Goal: Information Seeking & Learning: Find specific page/section

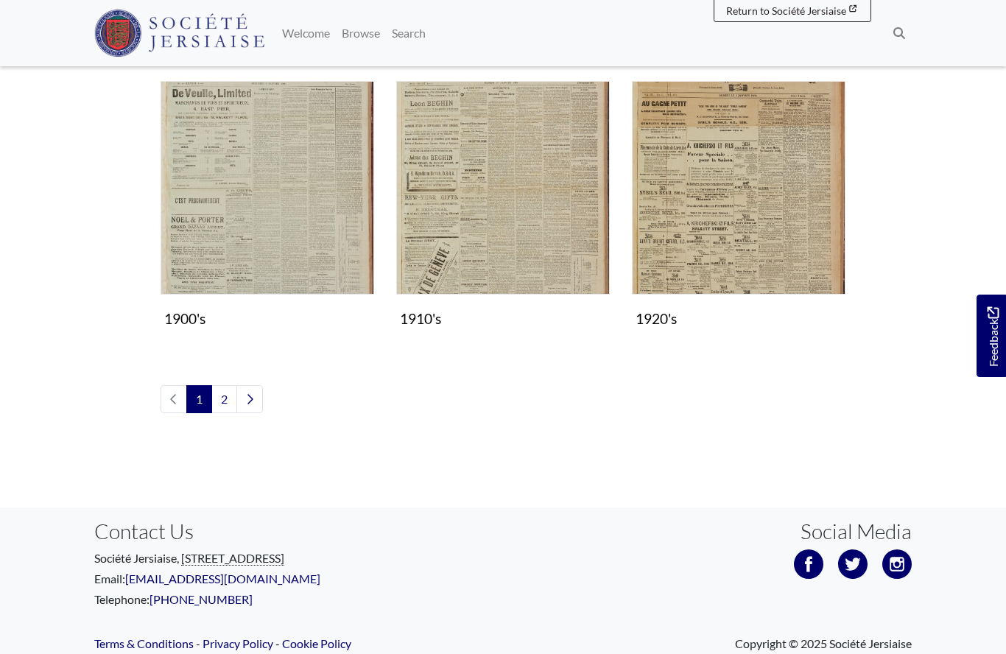
scroll to position [1278, 0]
click at [733, 227] on img "Subcollection" at bounding box center [739, 189] width 214 height 214
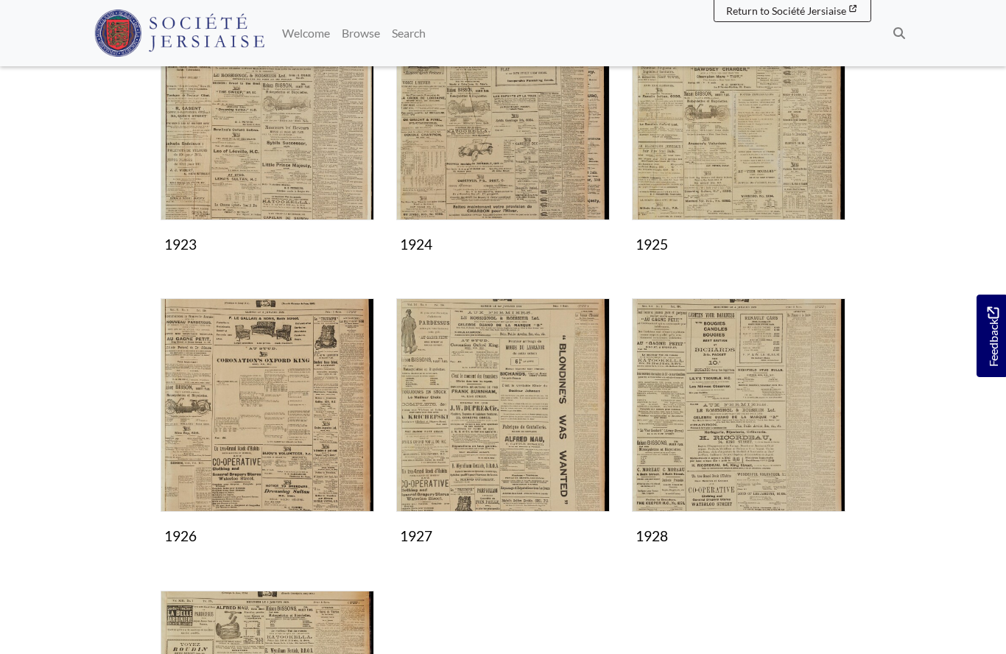
scroll to position [614, 0]
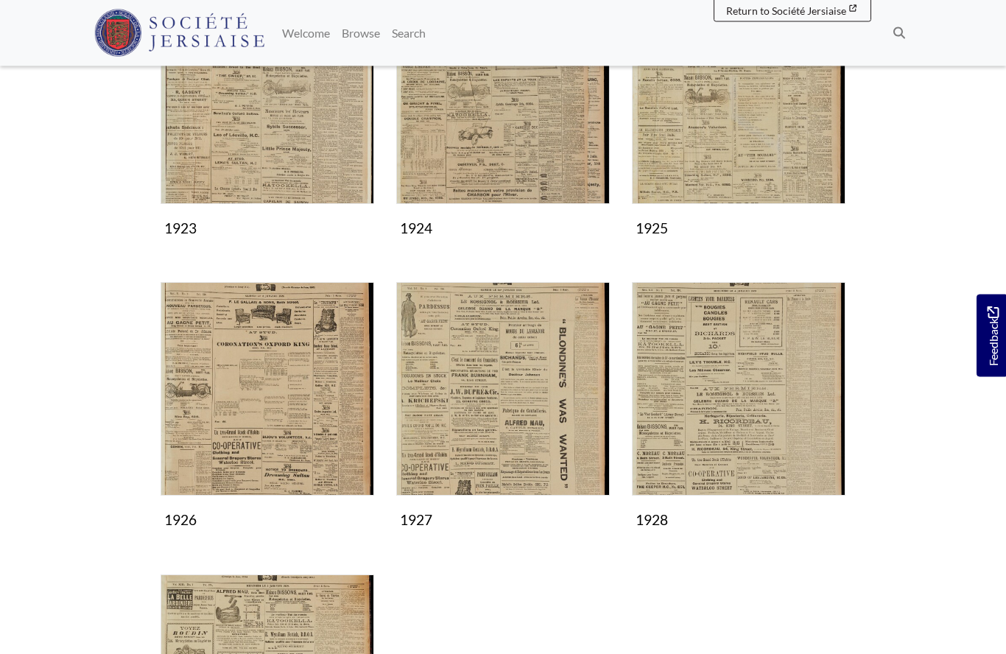
click at [731, 416] on img "Subcollection" at bounding box center [739, 390] width 214 height 214
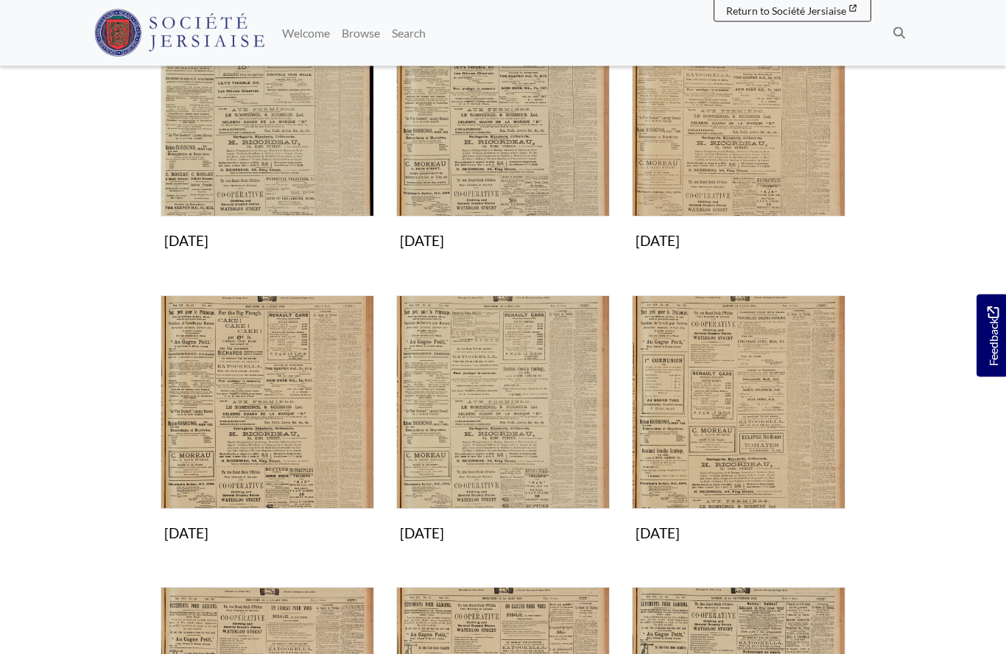
scroll to position [311, 0]
click at [507, 427] on img "Subcollection" at bounding box center [503, 402] width 214 height 214
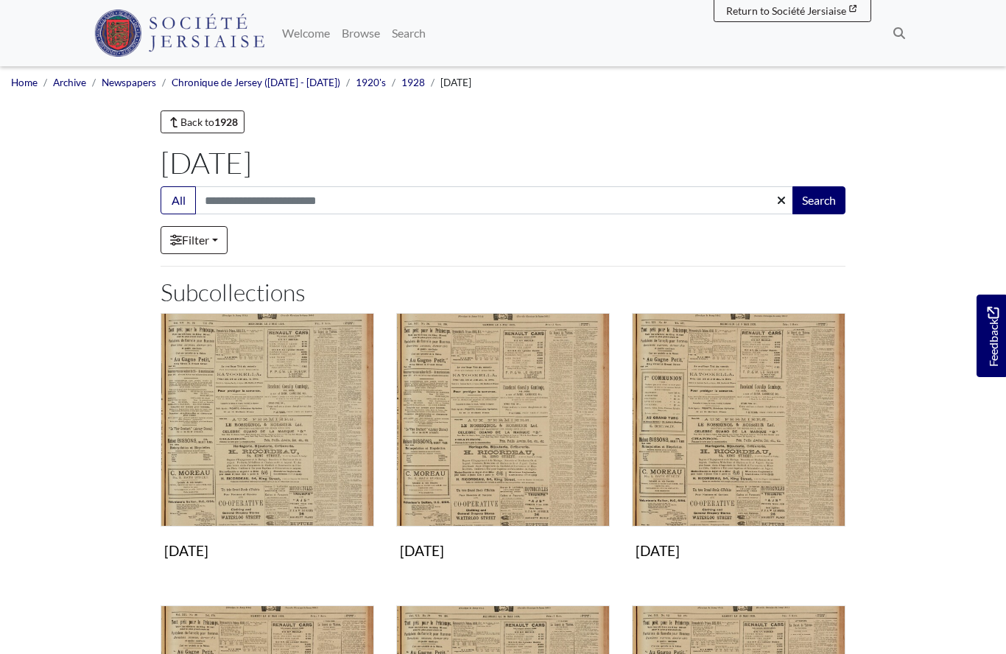
click at [497, 463] on img "Subcollection" at bounding box center [503, 420] width 214 height 214
